Goal: Check status: Check status

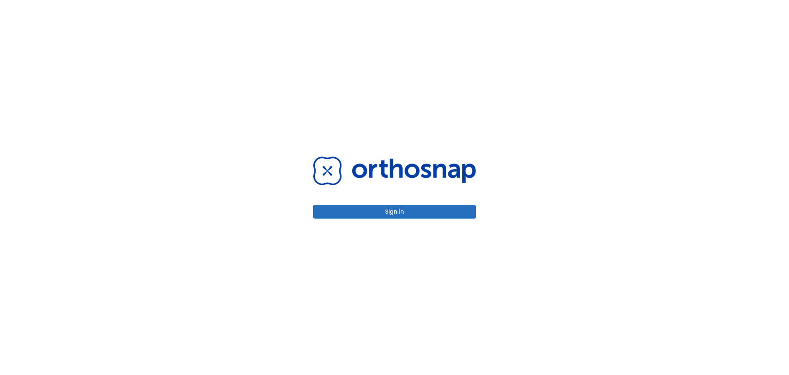
click at [393, 209] on button "Sign in" at bounding box center [394, 212] width 163 height 14
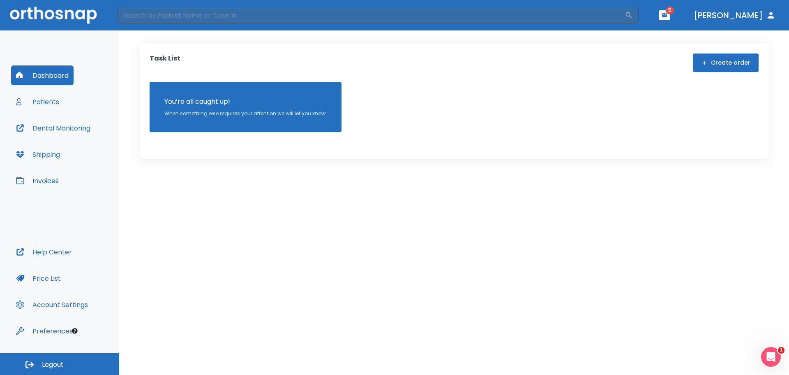
click at [53, 98] on button "Patients" at bounding box center [37, 102] width 53 height 20
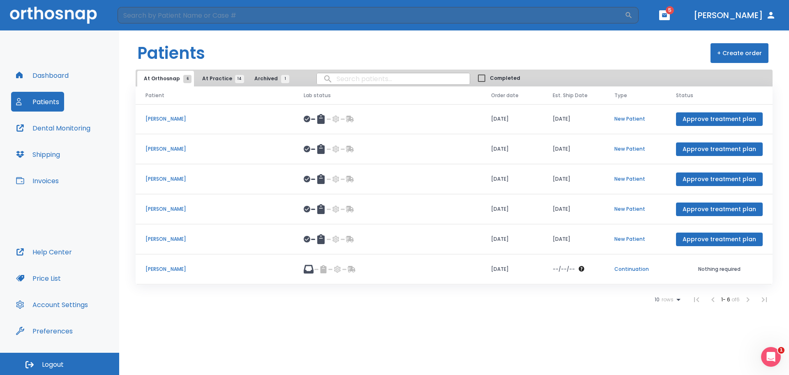
click at [211, 79] on span "At Practice 14" at bounding box center [220, 78] width 37 height 7
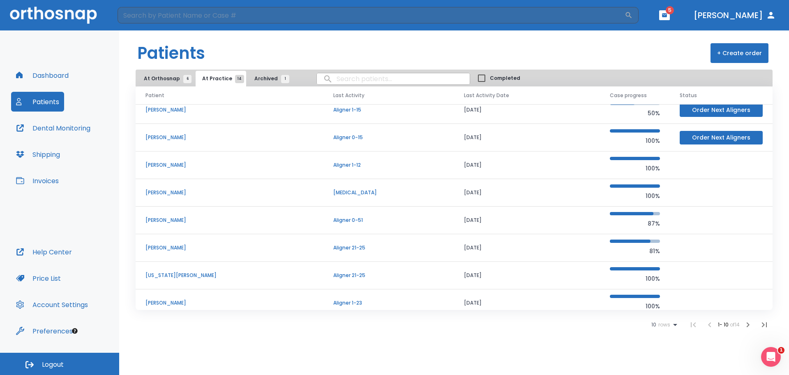
scroll to position [70, 0]
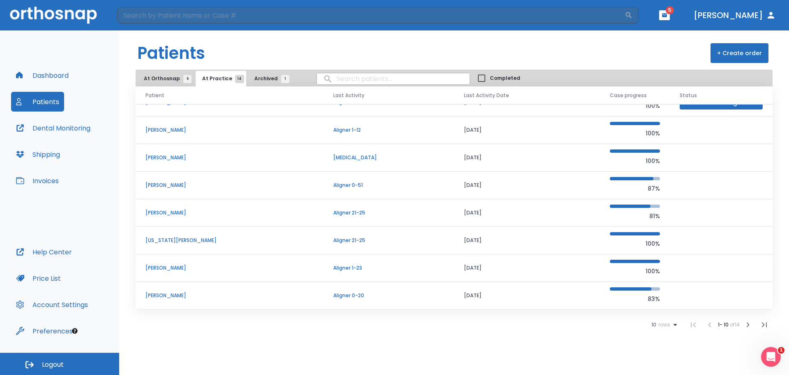
click at [749, 326] on icon "button" at bounding box center [748, 324] width 10 height 10
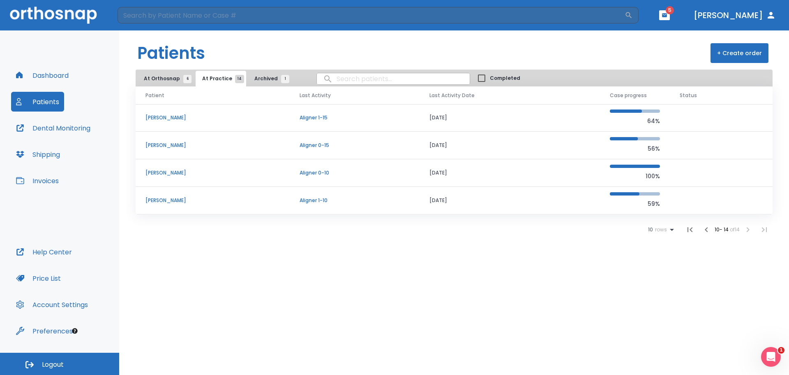
click at [165, 118] on p "[PERSON_NAME]" at bounding box center [213, 117] width 134 height 7
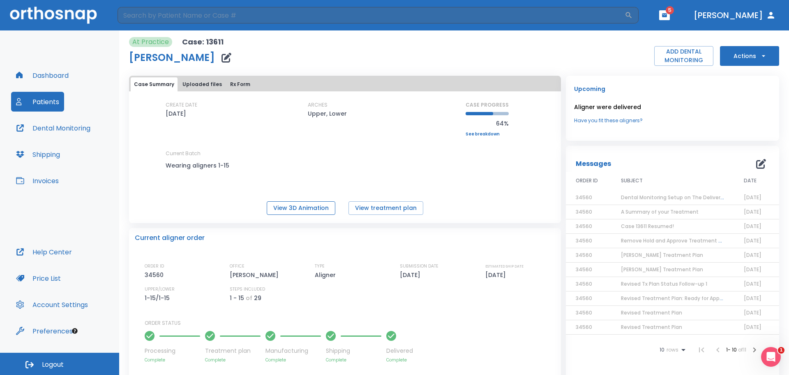
click at [305, 204] on button "View 3D Animation" at bounding box center [301, 208] width 69 height 14
